Goal: Task Accomplishment & Management: Manage account settings

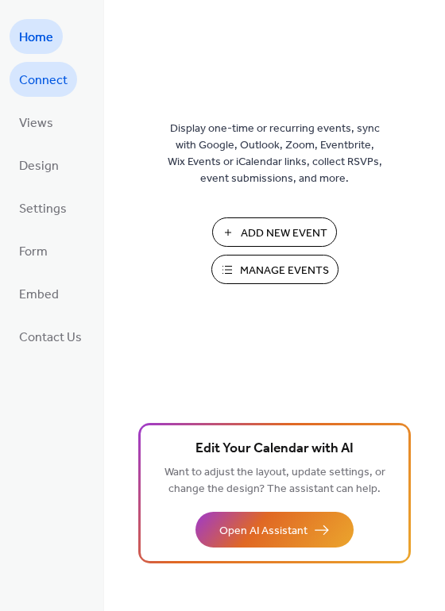
drag, startPoint x: 58, startPoint y: 71, endPoint x: 58, endPoint y: 81, distance: 10.3
click at [58, 71] on span "Connect" at bounding box center [43, 80] width 48 height 25
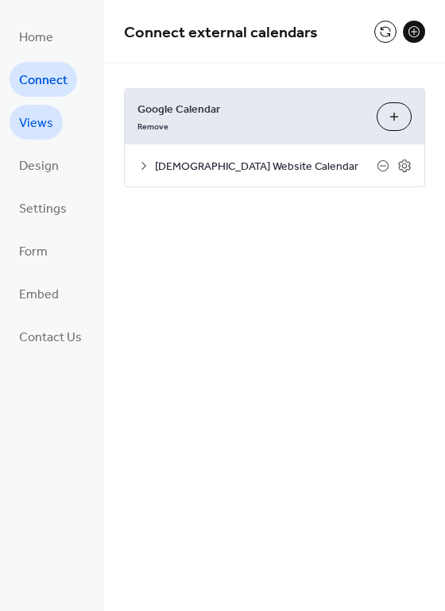
click at [36, 125] on span "Views" at bounding box center [36, 123] width 34 height 25
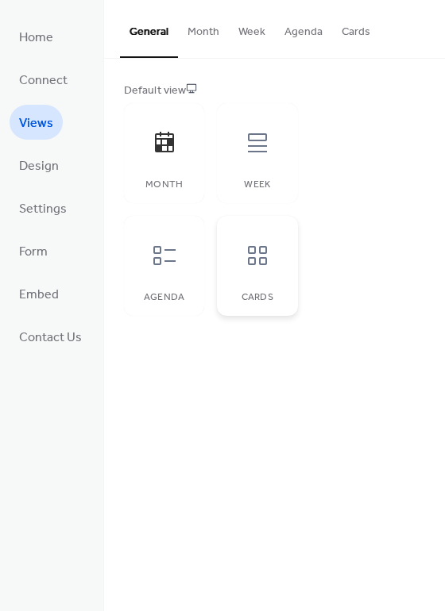
click at [257, 261] on icon at bounding box center [256, 255] width 25 height 25
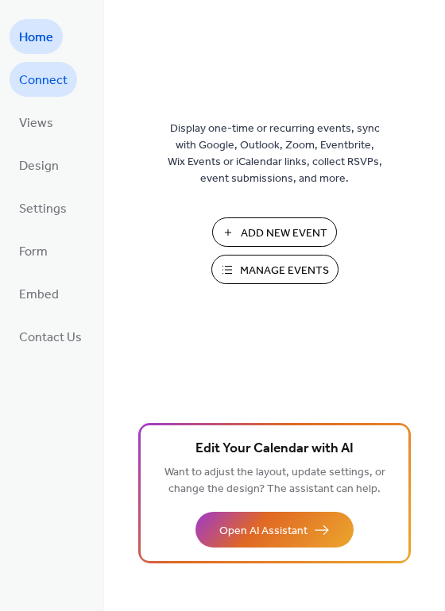
click at [38, 85] on span "Connect" at bounding box center [43, 80] width 48 height 25
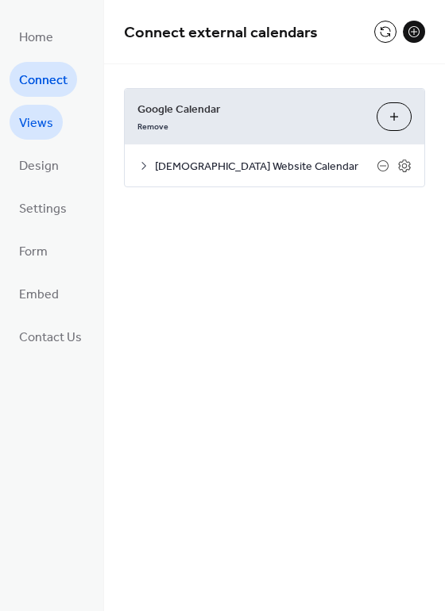
click at [37, 131] on span "Views" at bounding box center [36, 123] width 34 height 25
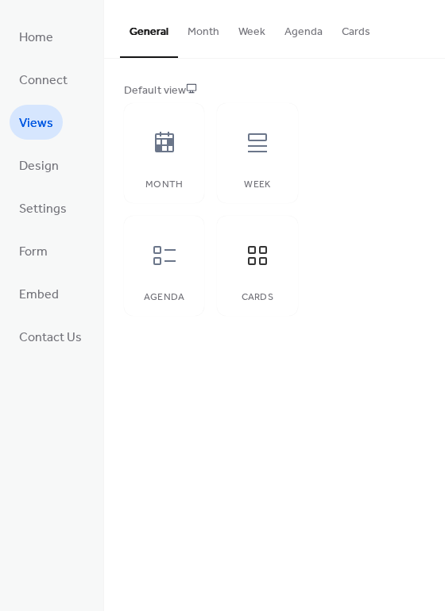
click at [361, 34] on button "Cards" at bounding box center [356, 28] width 48 height 56
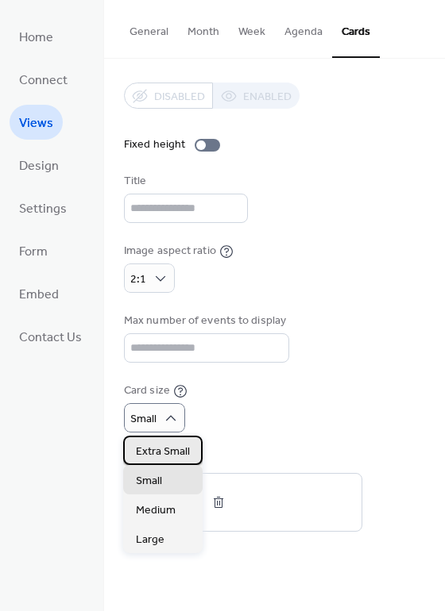
click at [175, 452] on span "Extra Small" at bounding box center [163, 452] width 54 height 17
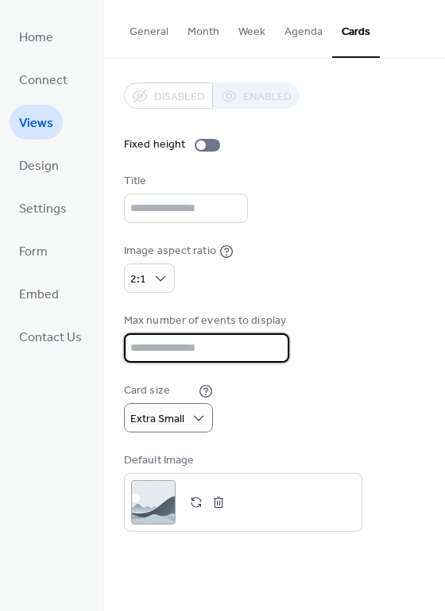
drag, startPoint x: 156, startPoint y: 348, endPoint x: 126, endPoint y: 343, distance: 29.8
click at [126, 343] on input "**" at bounding box center [206, 347] width 165 height 29
click at [270, 352] on input "**" at bounding box center [206, 347] width 165 height 29
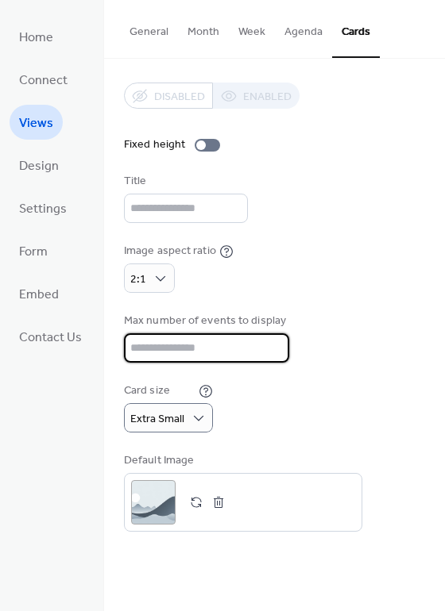
click at [270, 352] on input "**" at bounding box center [206, 347] width 165 height 29
click at [271, 356] on input "**" at bounding box center [206, 347] width 165 height 29
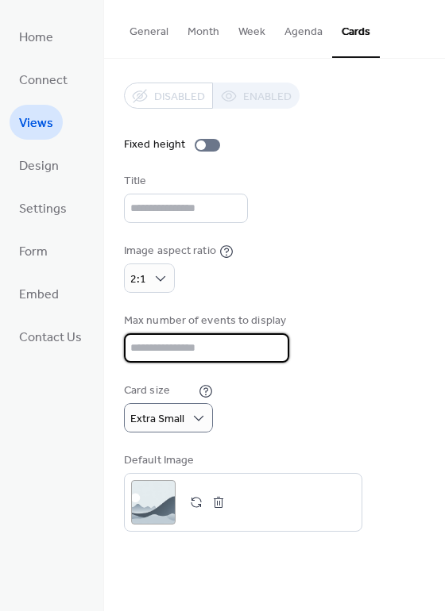
click at [271, 356] on input "**" at bounding box center [206, 347] width 165 height 29
click at [271, 354] on input "*" at bounding box center [206, 347] width 165 height 29
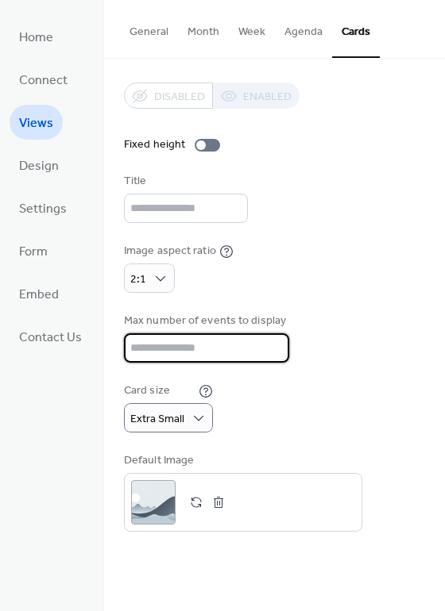
type input "*"
click at [271, 354] on input "*" at bounding box center [206, 347] width 165 height 29
click at [340, 395] on div "Card size Extra Small" at bounding box center [274, 408] width 301 height 50
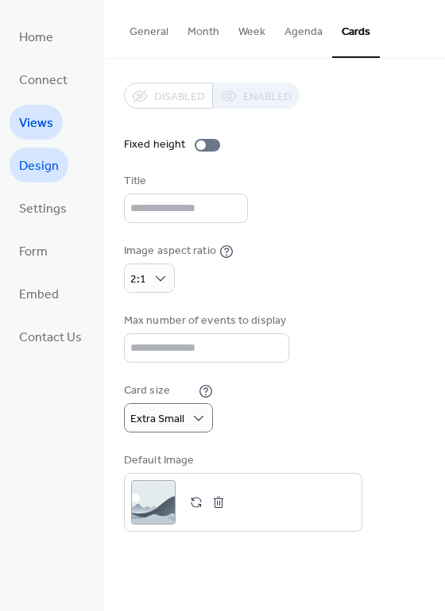
click at [49, 171] on span "Design" at bounding box center [39, 166] width 40 height 25
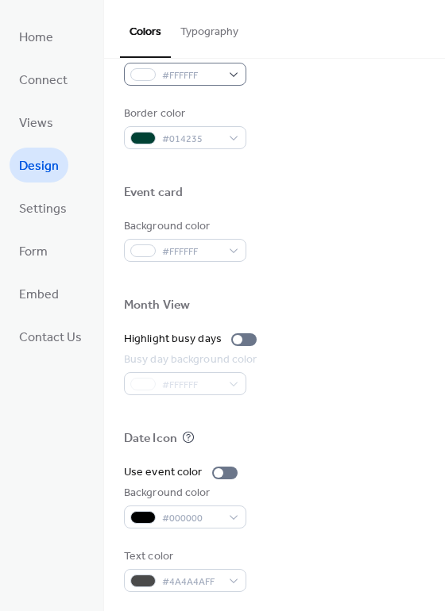
scroll to position [680, 0]
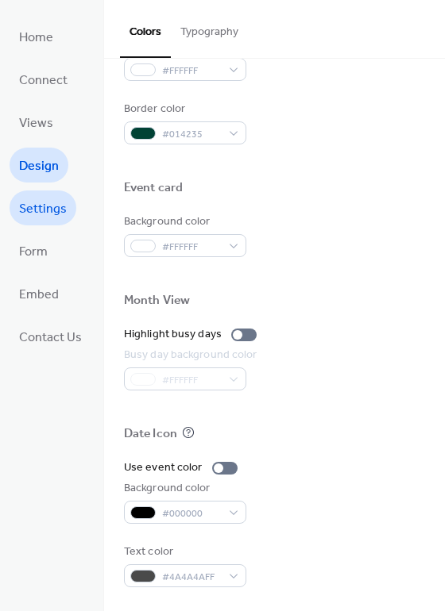
click at [44, 209] on span "Settings" at bounding box center [43, 209] width 48 height 25
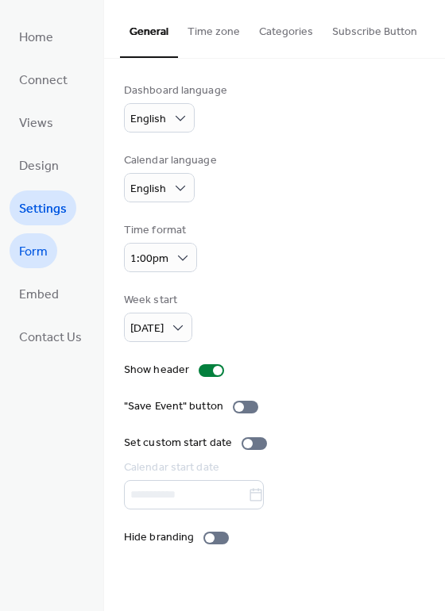
click at [49, 253] on link "Form" at bounding box center [34, 250] width 48 height 35
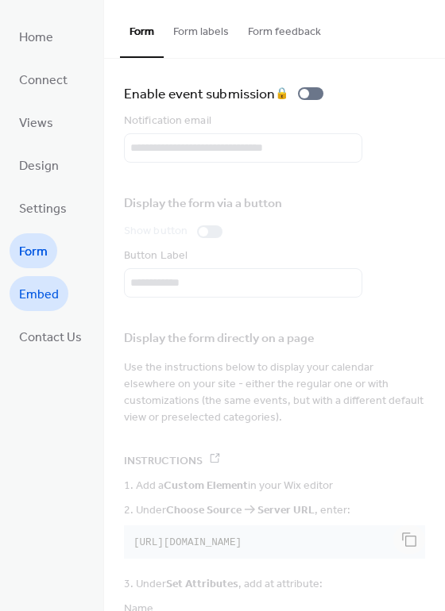
click at [52, 295] on span "Embed" at bounding box center [39, 295] width 40 height 25
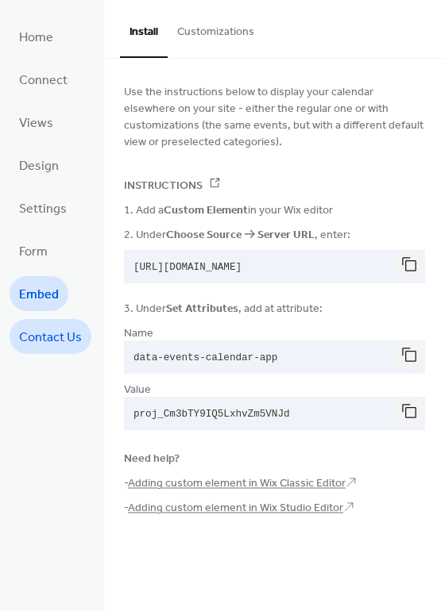
click at [56, 348] on span "Contact Us" at bounding box center [50, 337] width 63 height 25
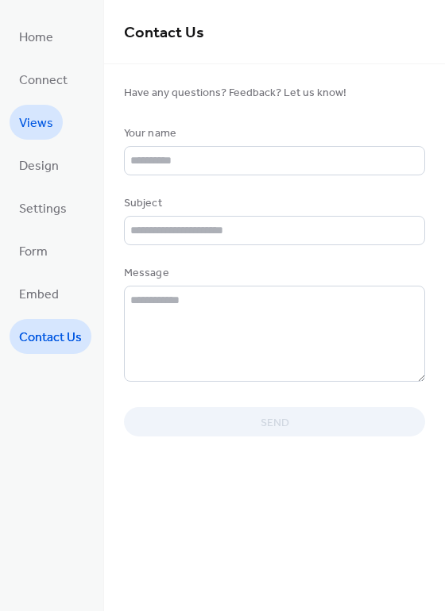
click at [33, 132] on span "Views" at bounding box center [36, 123] width 34 height 25
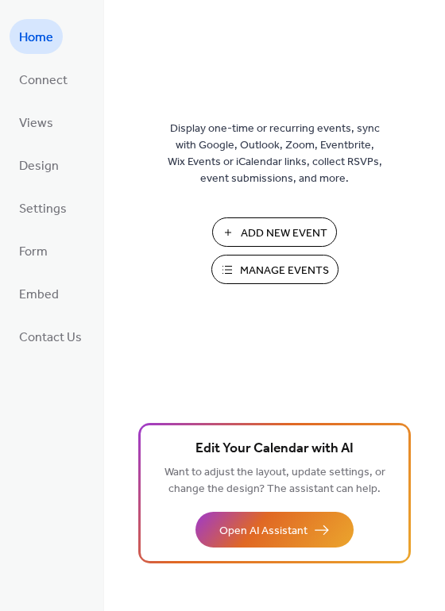
click at [242, 269] on span "Manage Events" at bounding box center [284, 271] width 89 height 17
click at [47, 78] on span "Connect" at bounding box center [43, 80] width 48 height 25
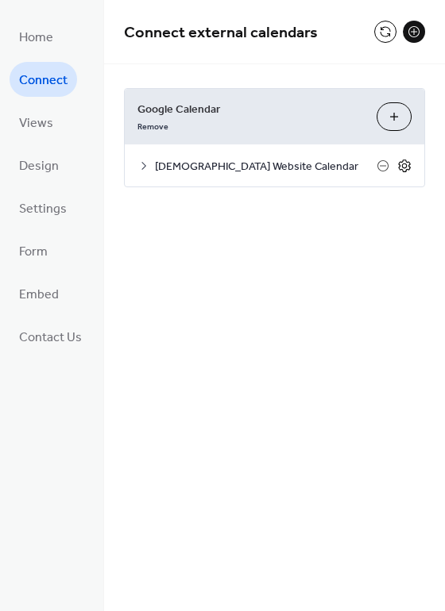
click at [405, 167] on icon at bounding box center [404, 166] width 14 height 14
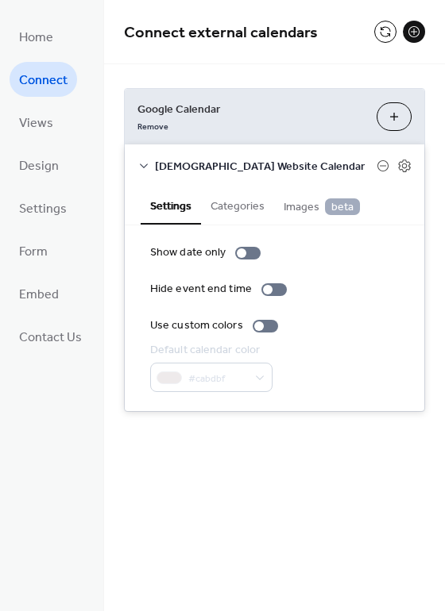
click at [224, 202] on button "Categories" at bounding box center [237, 205] width 73 height 37
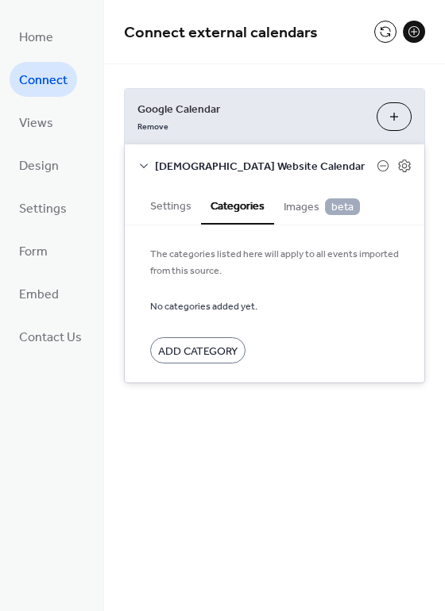
click at [299, 210] on span "Images beta" at bounding box center [321, 206] width 76 height 17
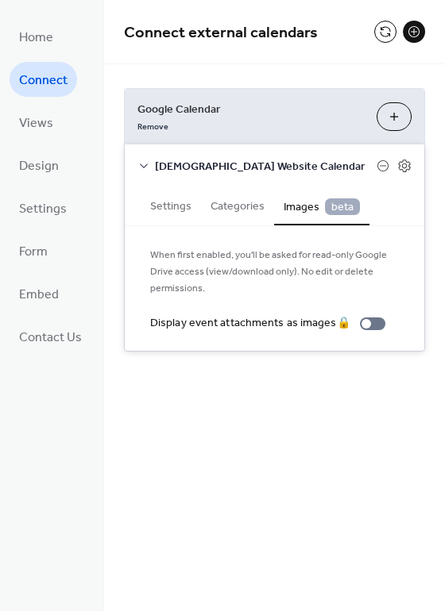
click at [241, 210] on button "Categories" at bounding box center [237, 205] width 73 height 37
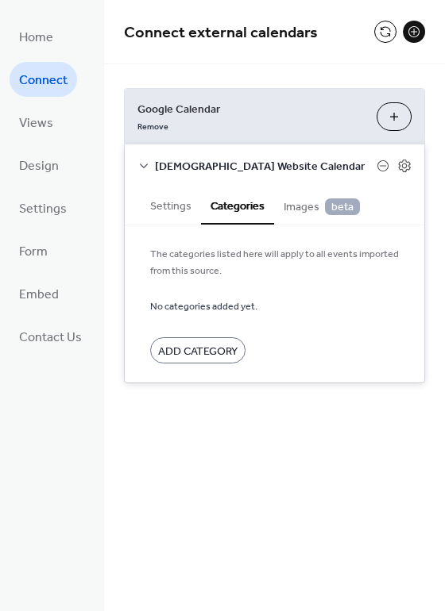
click at [186, 212] on button "Settings" at bounding box center [171, 205] width 60 height 37
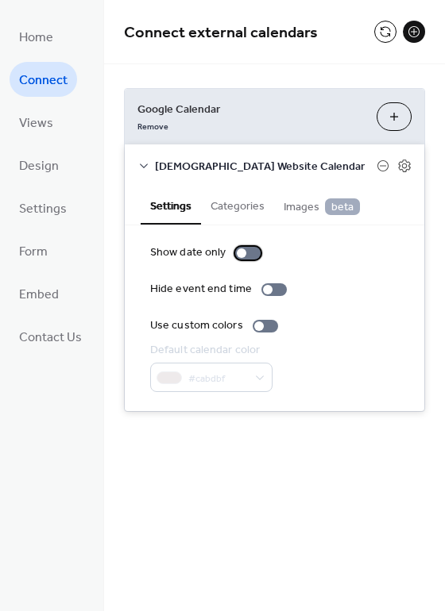
click at [249, 256] on div at bounding box center [247, 253] width 25 height 13
click at [240, 252] on div at bounding box center [247, 253] width 25 height 13
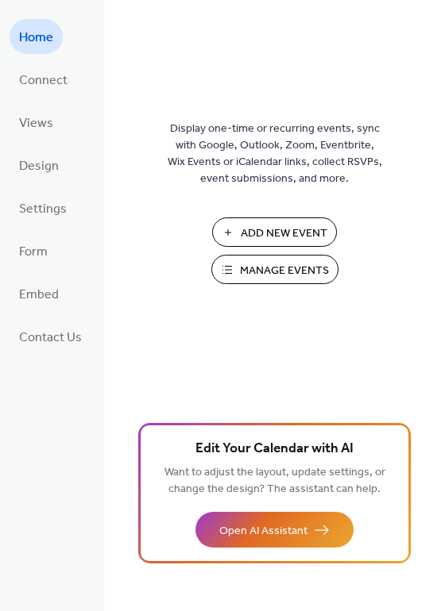
click at [275, 274] on span "Manage Events" at bounding box center [284, 271] width 89 height 17
click at [45, 79] on span "Connect" at bounding box center [43, 80] width 48 height 25
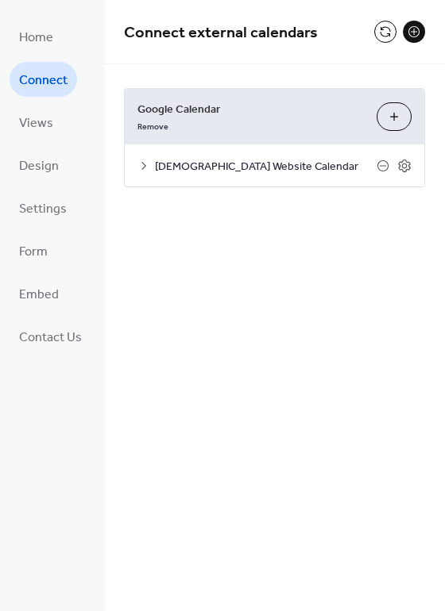
click at [142, 164] on icon at bounding box center [143, 166] width 13 height 13
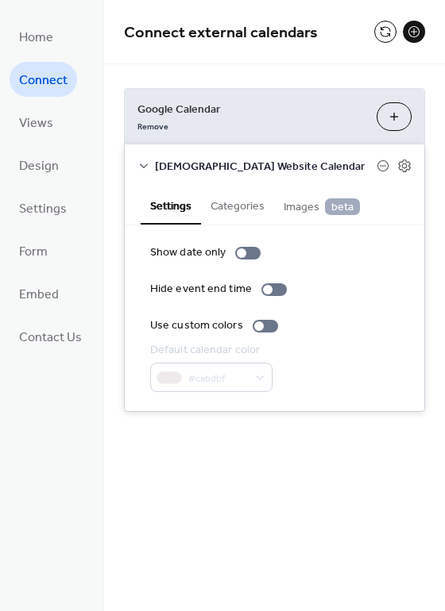
click at [292, 206] on span "Images beta" at bounding box center [321, 206] width 76 height 17
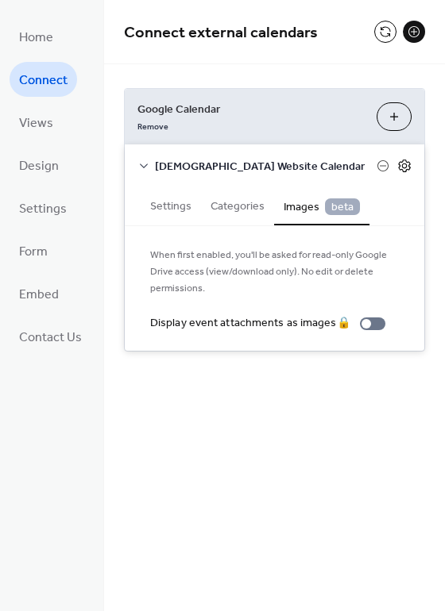
click at [405, 167] on icon at bounding box center [404, 166] width 14 height 14
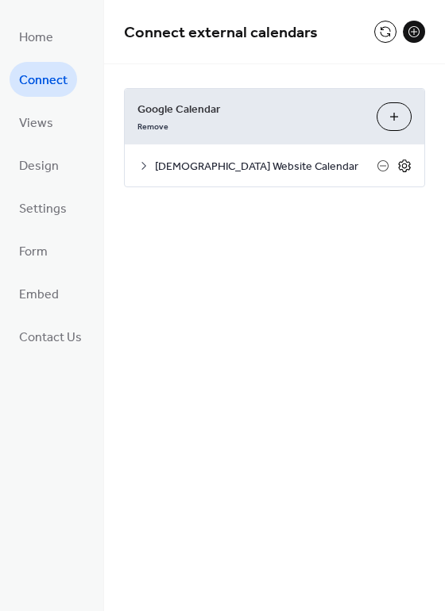
click at [405, 169] on icon at bounding box center [404, 166] width 14 height 14
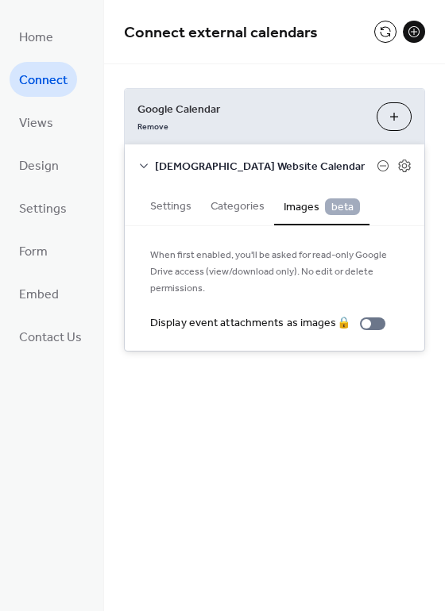
click at [144, 162] on icon at bounding box center [143, 166] width 13 height 13
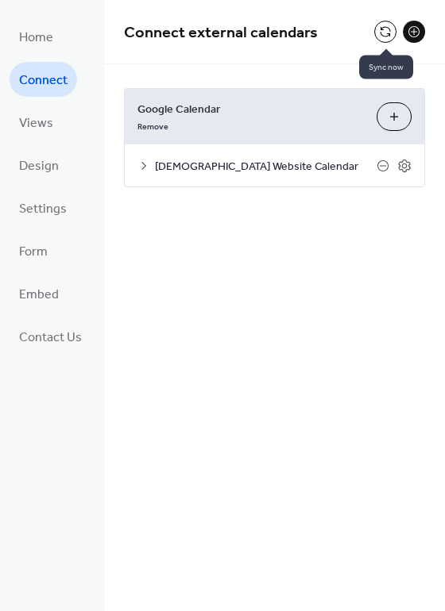
click at [387, 29] on button at bounding box center [385, 32] width 22 height 22
